Goal: Use online tool/utility: Utilize a website feature to perform a specific function

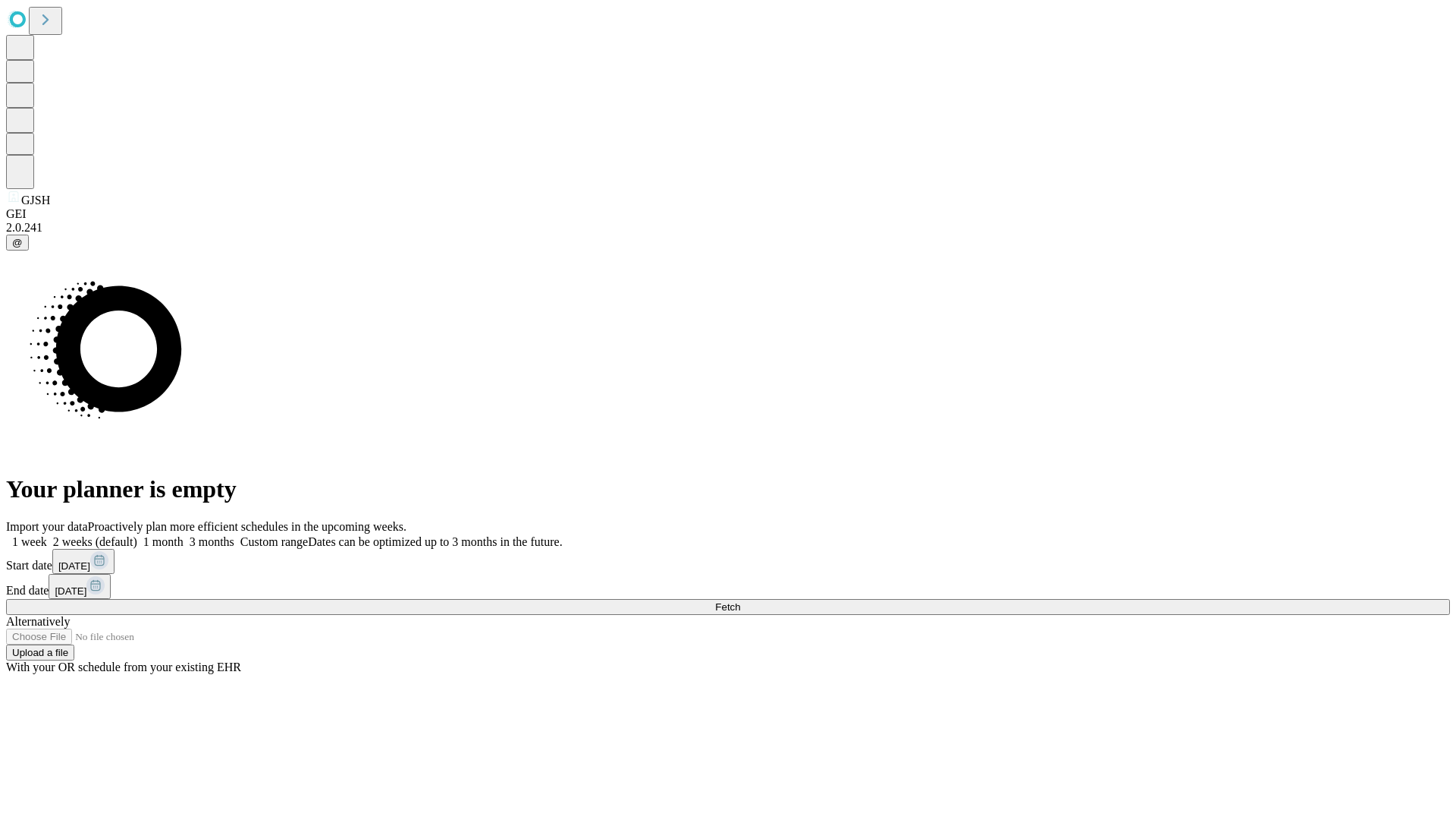
click at [741, 601] on span "Fetch" at bounding box center [728, 606] width 25 height 11
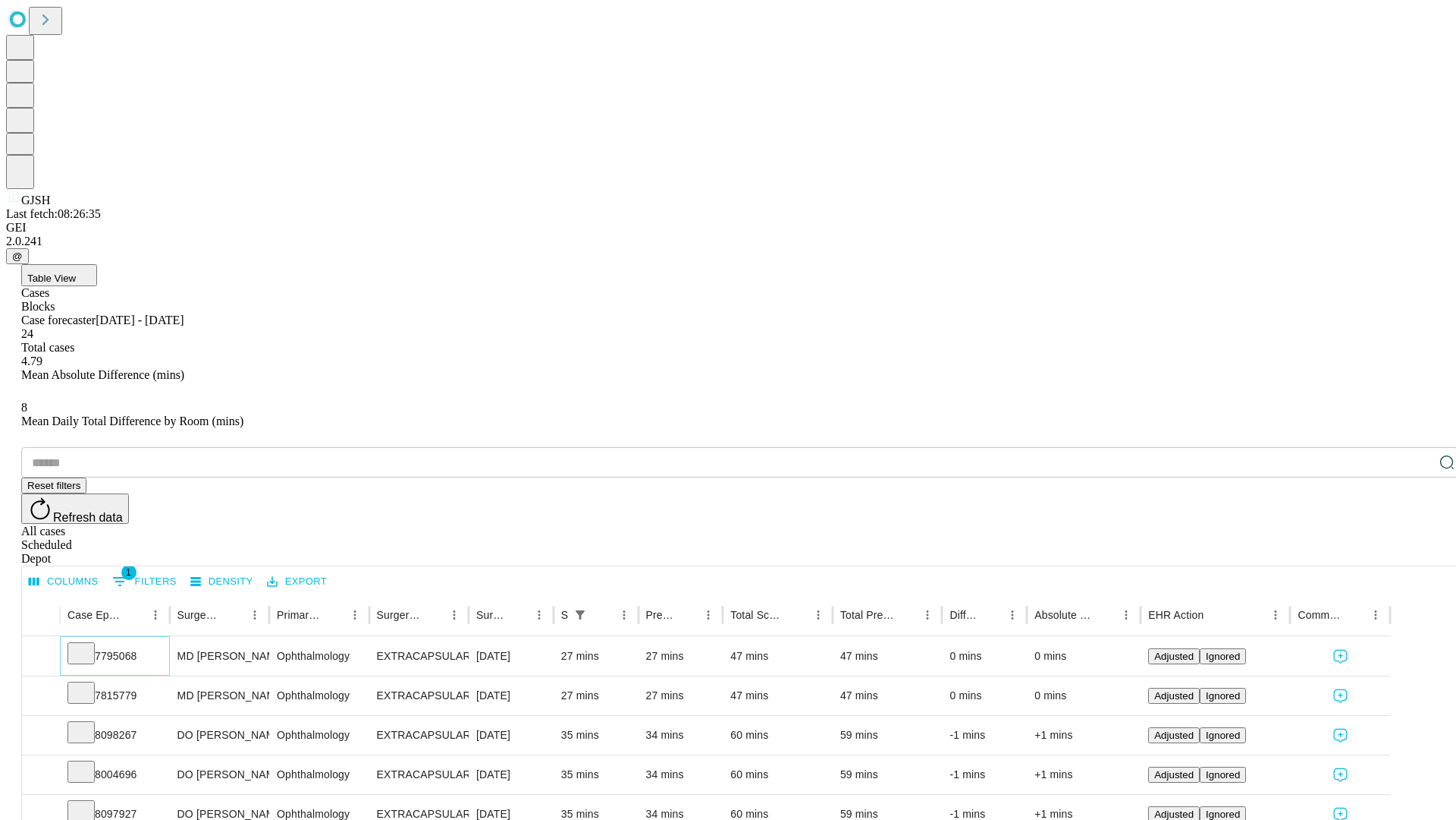
click at [89, 644] on icon at bounding box center [81, 652] width 15 height 15
